Goal: Obtain resource: Obtain resource

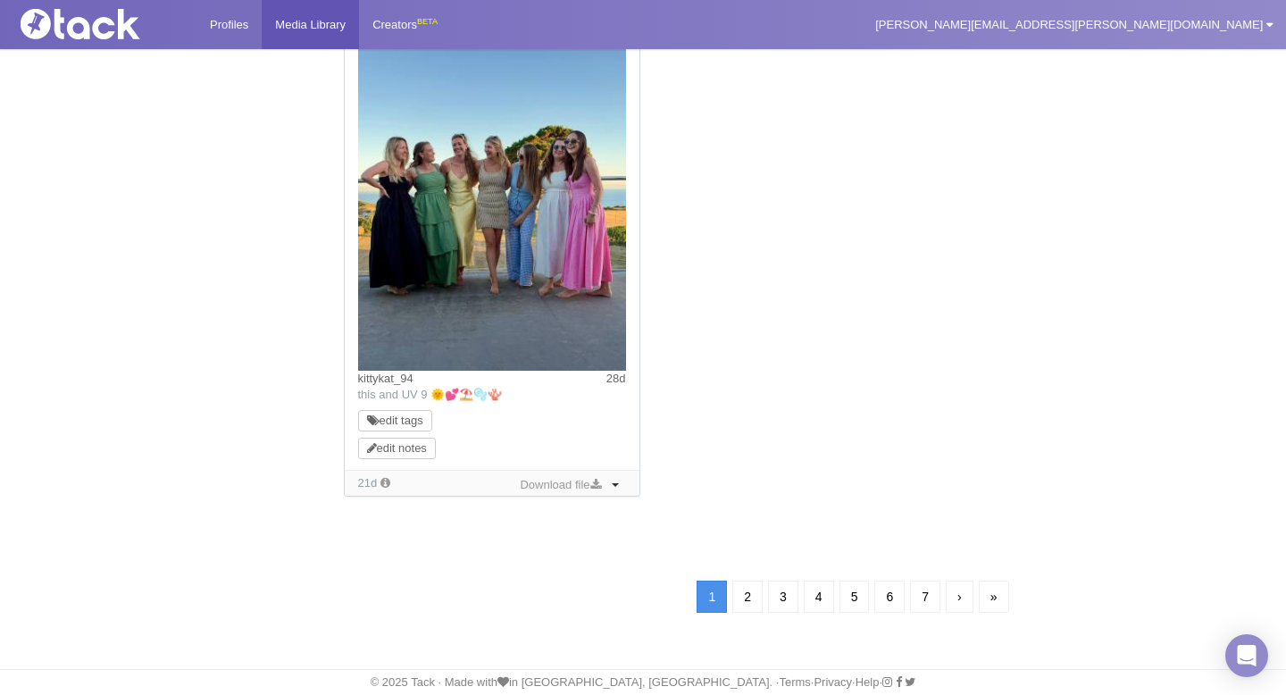
click at [745, 591] on link "2" at bounding box center [748, 597] width 30 height 32
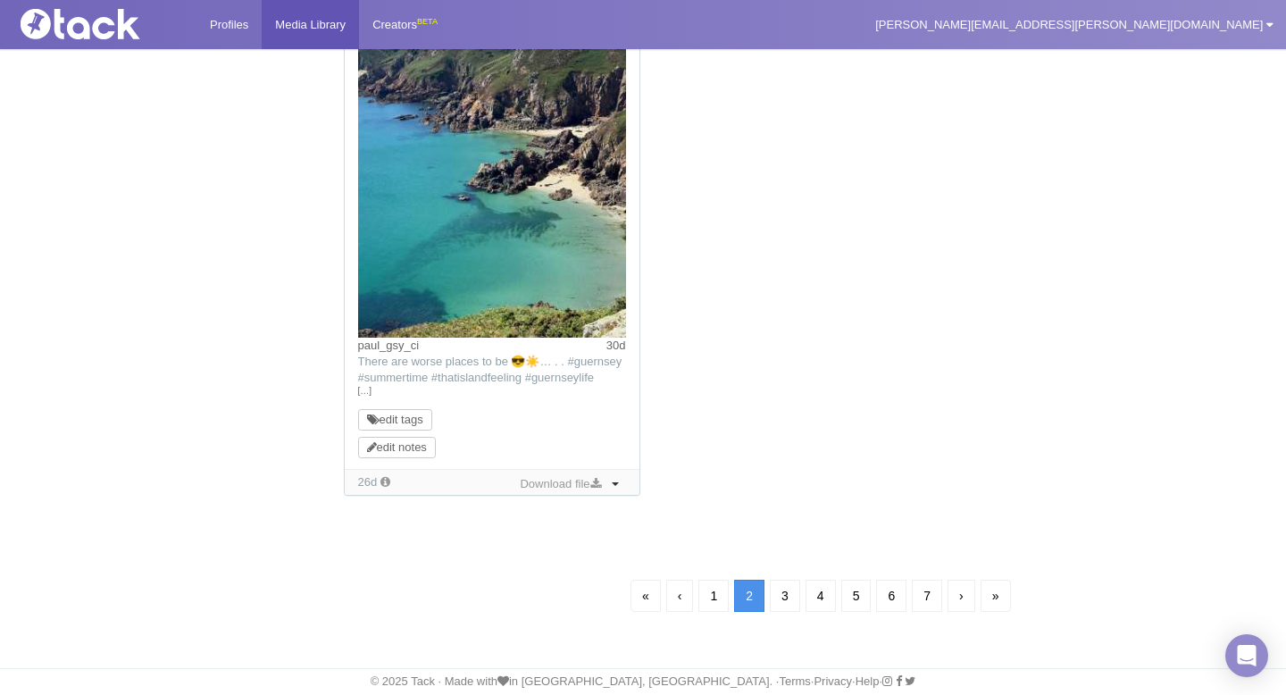
click at [787, 601] on link "3" at bounding box center [785, 596] width 30 height 32
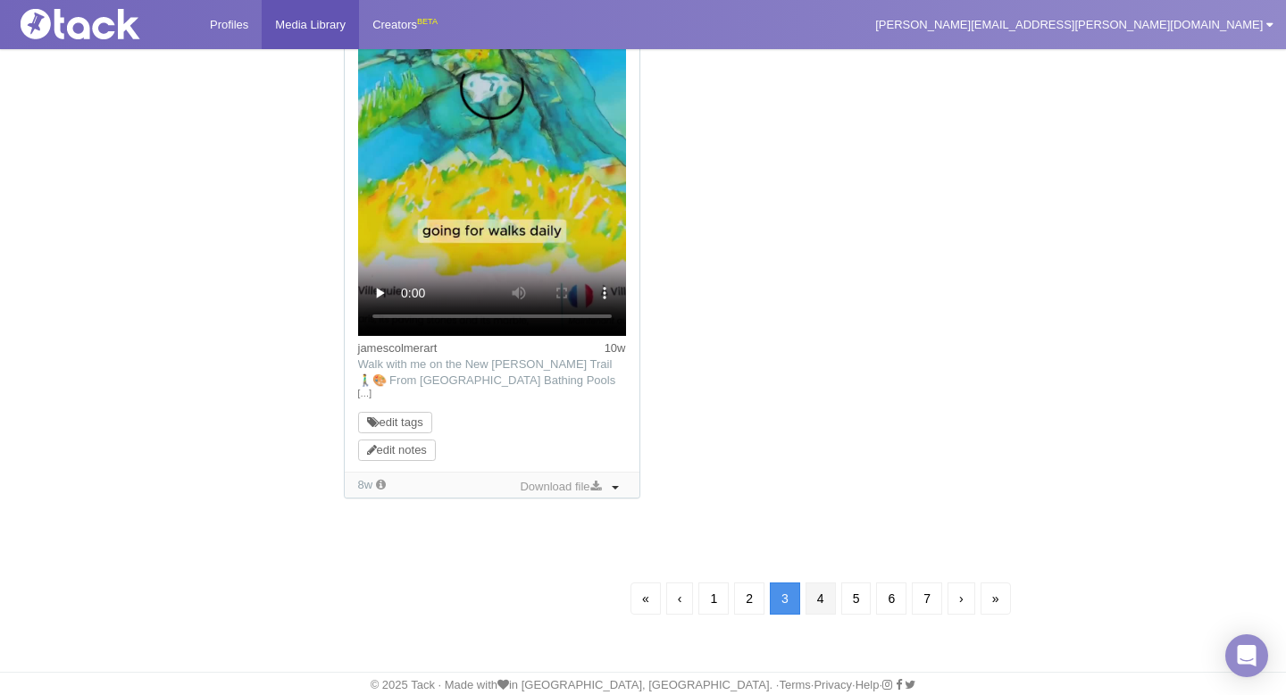
click at [817, 591] on link "4" at bounding box center [821, 598] width 30 height 32
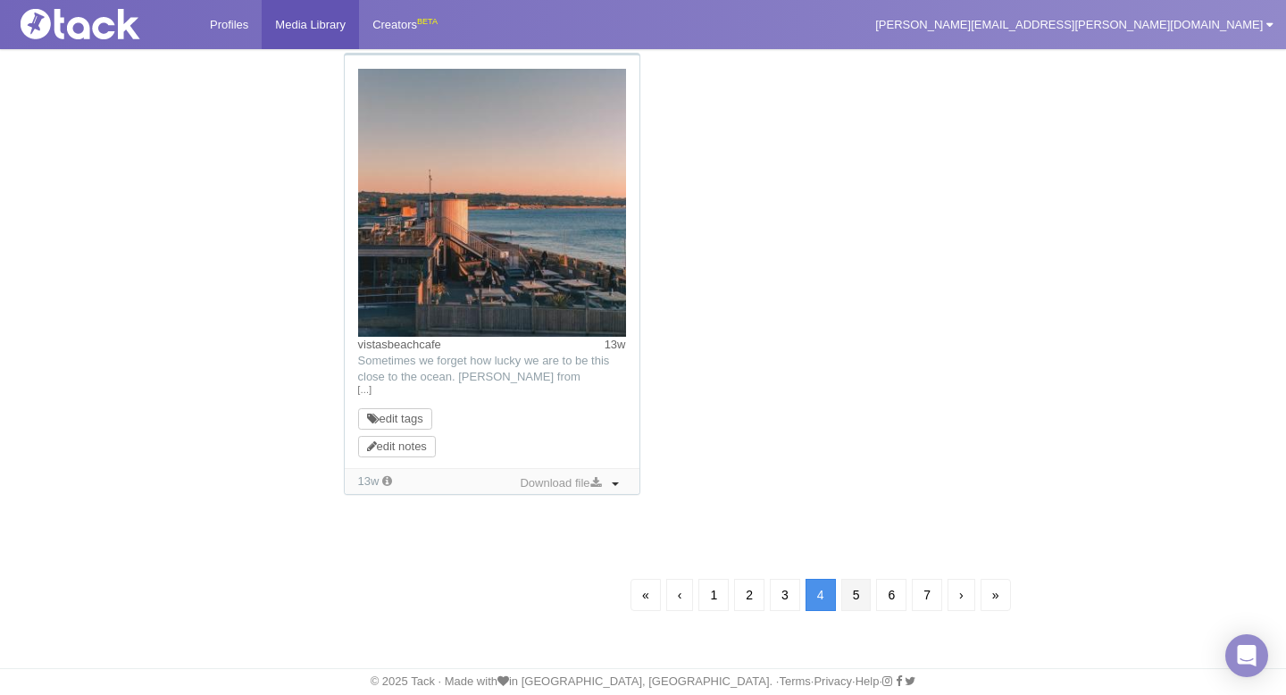
click at [856, 604] on link "5" at bounding box center [857, 595] width 30 height 32
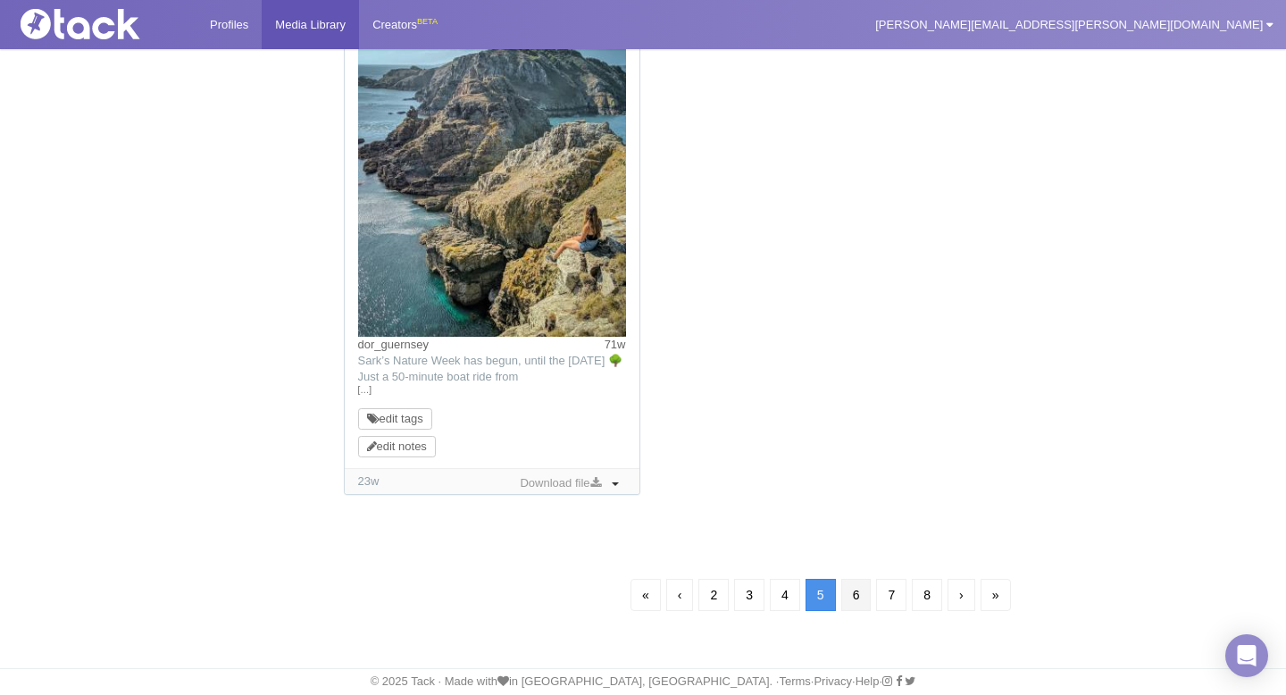
click at [856, 599] on link "6" at bounding box center [857, 595] width 30 height 32
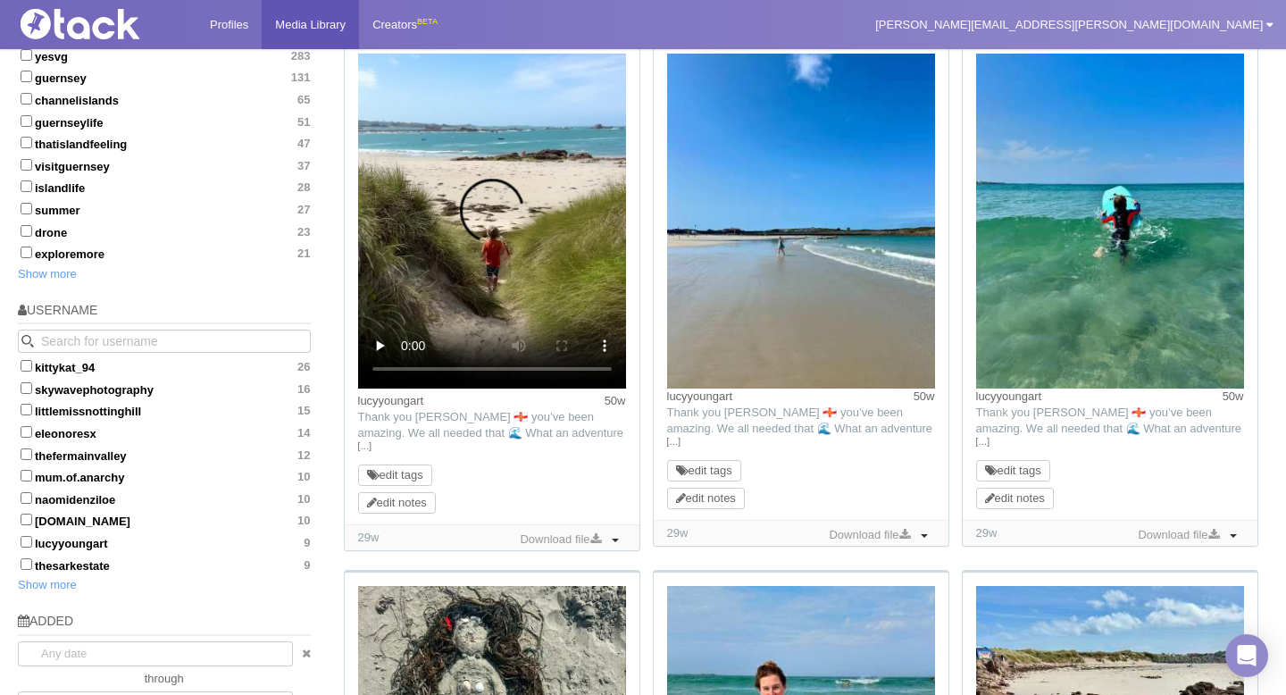
scroll to position [718, 0]
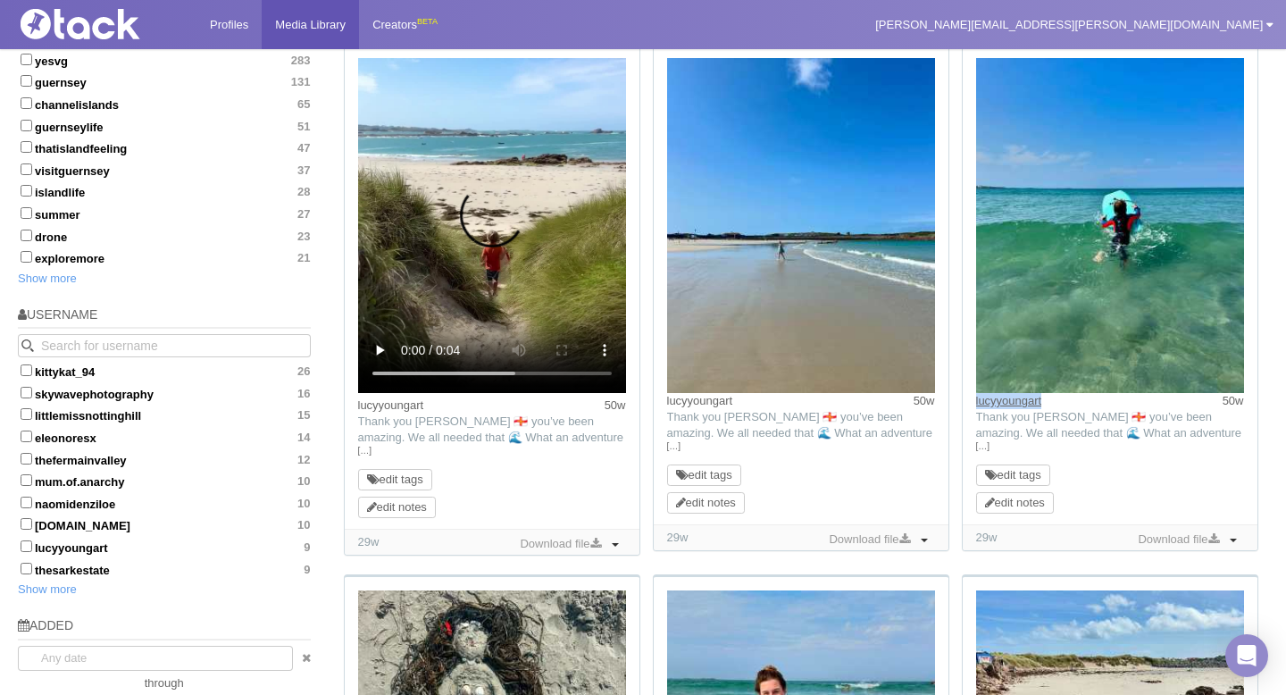
drag, startPoint x: 1059, startPoint y: 402, endPoint x: 976, endPoint y: 399, distance: 82.2
click at [976, 399] on div "lucyyoungart 50w" at bounding box center [1110, 401] width 268 height 16
copy link "lucyyoungart"
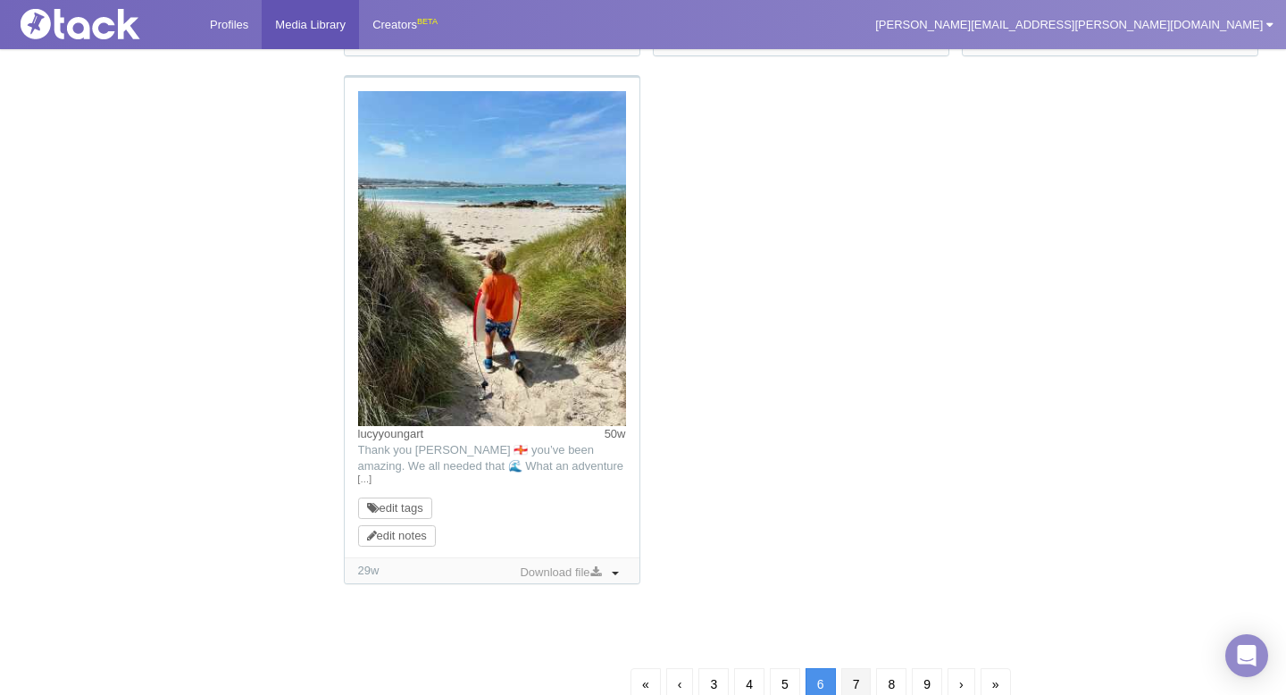
click at [857, 675] on link "7" at bounding box center [857, 684] width 30 height 32
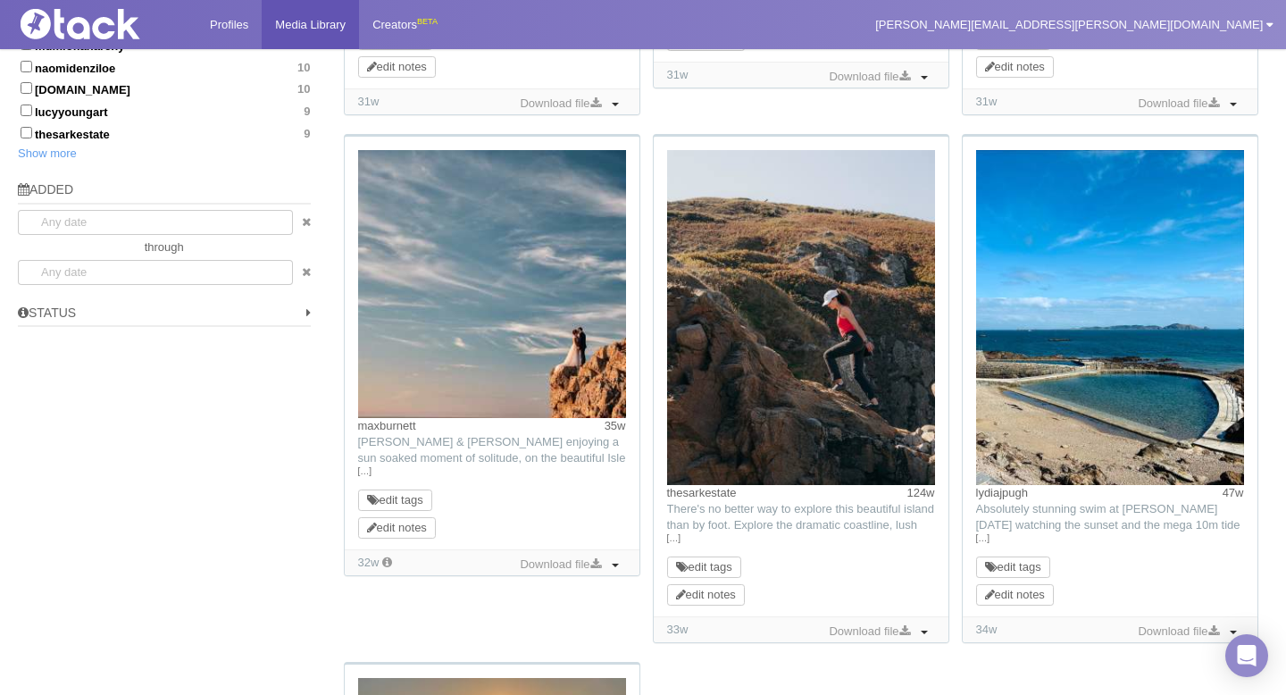
scroll to position [1152, 0]
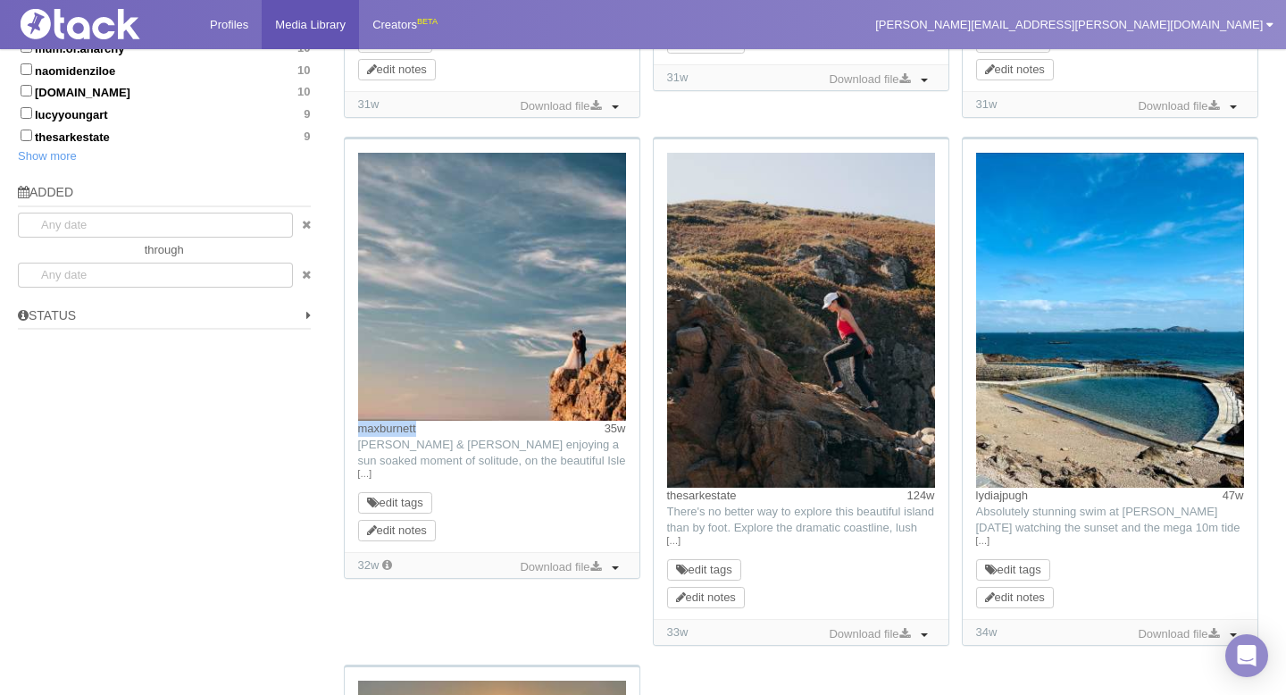
drag, startPoint x: 434, startPoint y: 429, endPoint x: 356, endPoint y: 431, distance: 78.7
click at [356, 431] on div "maxburnett 35w TikTok: [PERSON_NAME] & [PERSON_NAME] enjoying a sun soaked mome…" at bounding box center [492, 345] width 295 height 413
copy link "maxburnett"
